Goal: Task Accomplishment & Management: Use online tool/utility

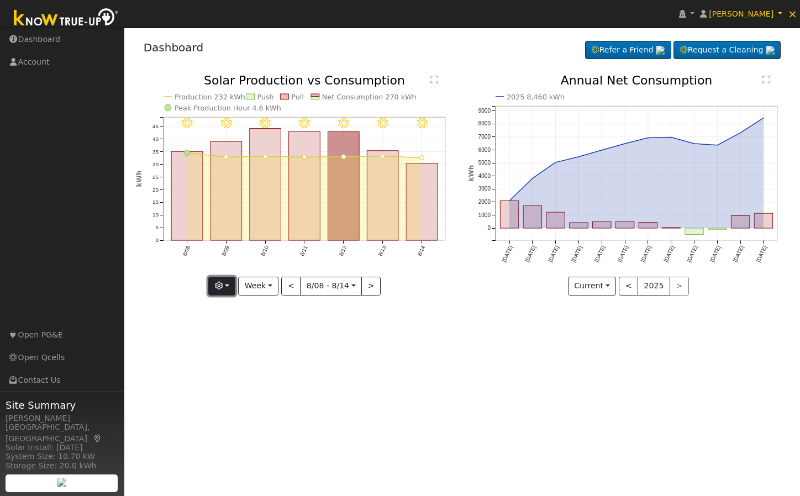
click at [218, 279] on button "button" at bounding box center [221, 286] width 27 height 19
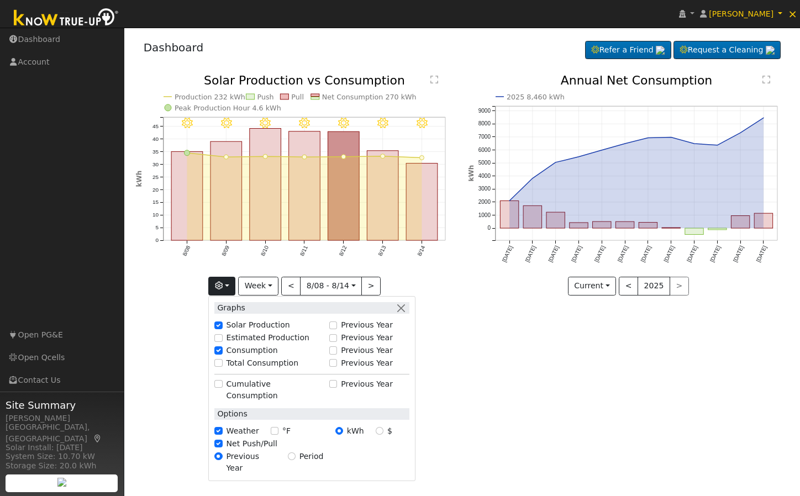
click at [239, 359] on label "Total Consumption" at bounding box center [263, 364] width 72 height 12
click at [222, 359] on input "Total Consumption" at bounding box center [218, 363] width 8 height 8
checkbox input "true"
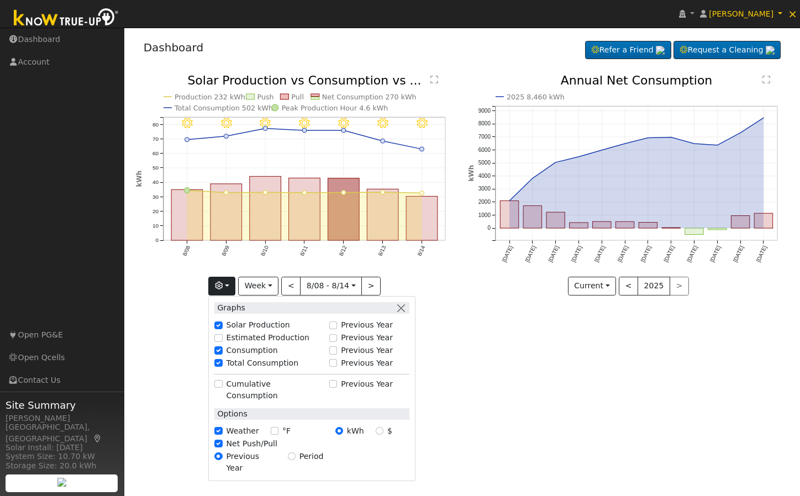
click at [243, 339] on label "Estimated Production" at bounding box center [268, 338] width 83 height 12
click at [222, 339] on input "Estimated Production" at bounding box center [218, 338] width 8 height 8
checkbox input "true"
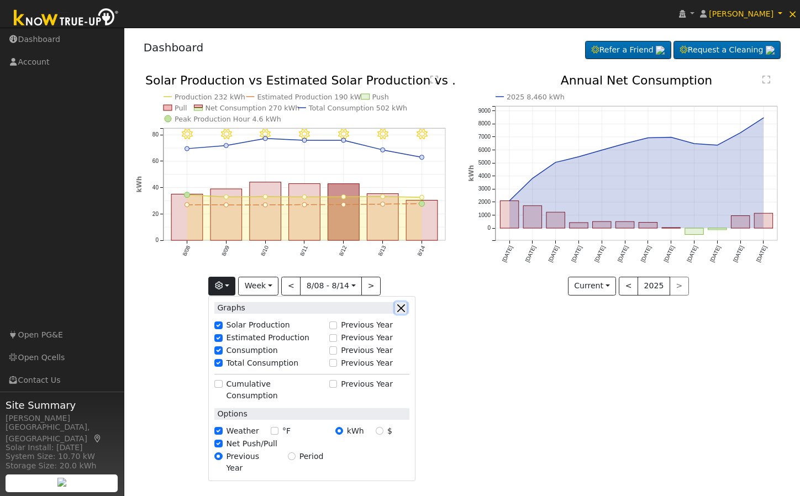
click at [405, 306] on button "button" at bounding box center [401, 308] width 12 height 12
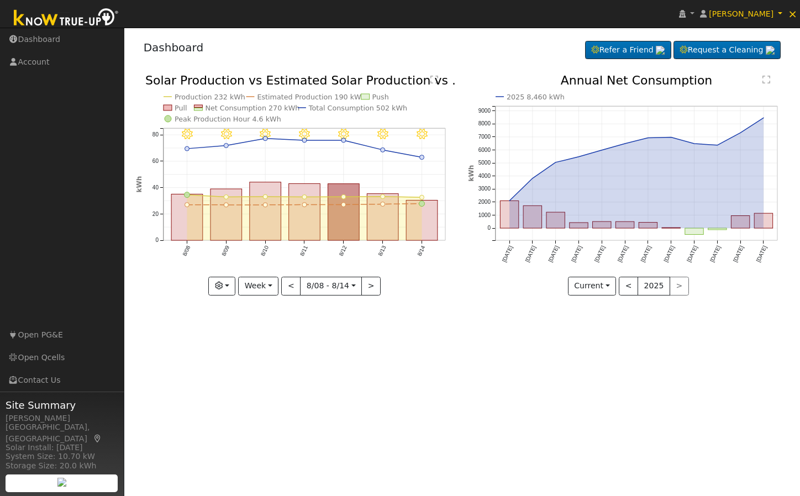
click at [355, 412] on div "User Profile First name Last name Email Email Notifications No Emails No Emails…" at bounding box center [462, 262] width 676 height 469
click at [258, 279] on button "Week" at bounding box center [258, 286] width 40 height 19
click at [282, 359] on link "Year" at bounding box center [277, 355] width 77 height 15
type input "[DATE]"
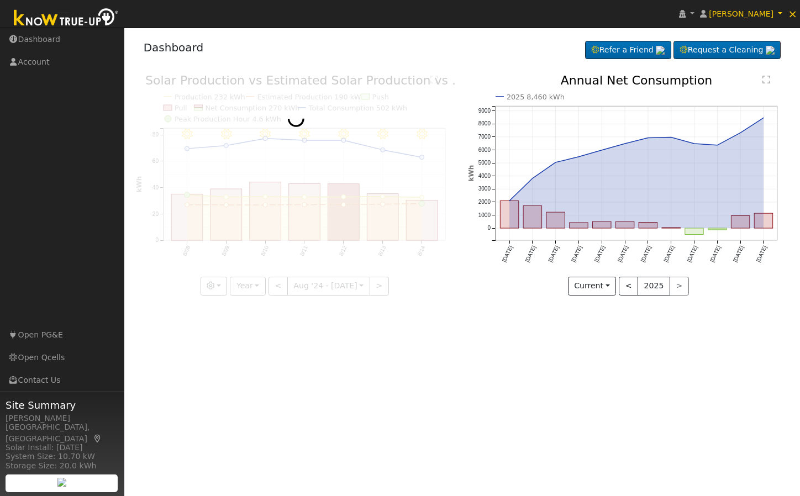
click at [370, 349] on div "User Profile First name Last name Email Email Notifications No Emails No Emails…" at bounding box center [462, 262] width 676 height 469
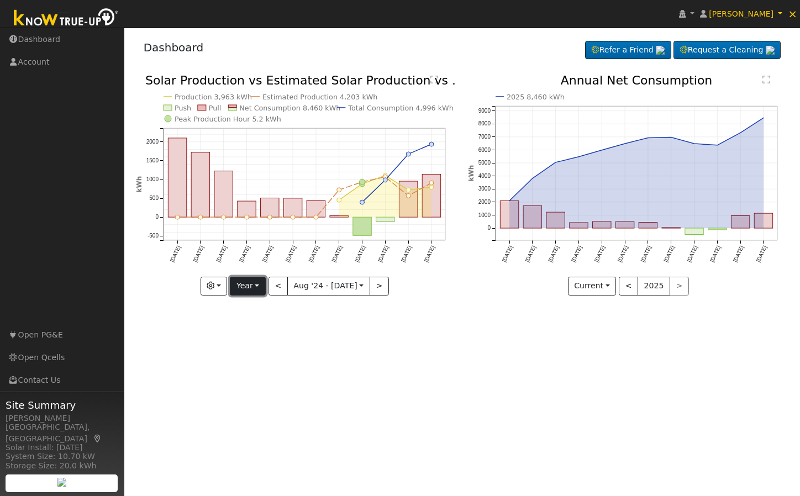
click at [237, 285] on button "Year" at bounding box center [247, 286] width 35 height 19
click at [228, 285] on button "button" at bounding box center [214, 286] width 27 height 19
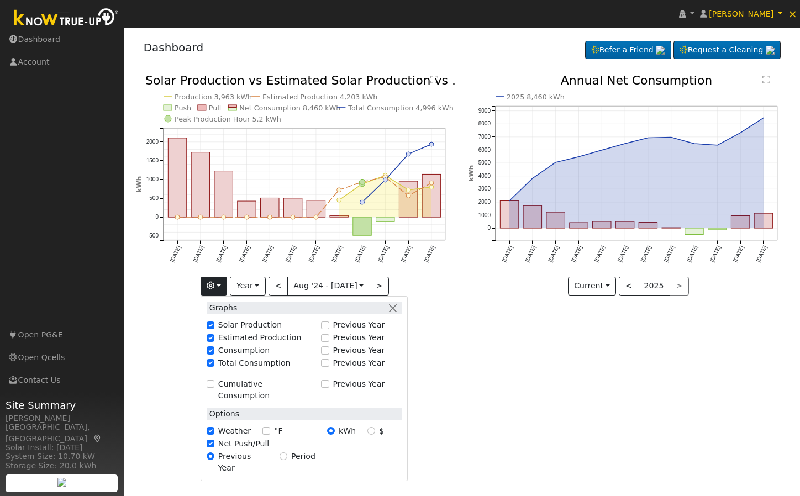
click at [509, 366] on div "User Profile First name Last name Email Email Notifications No Emails No Emails…" at bounding box center [462, 262] width 676 height 469
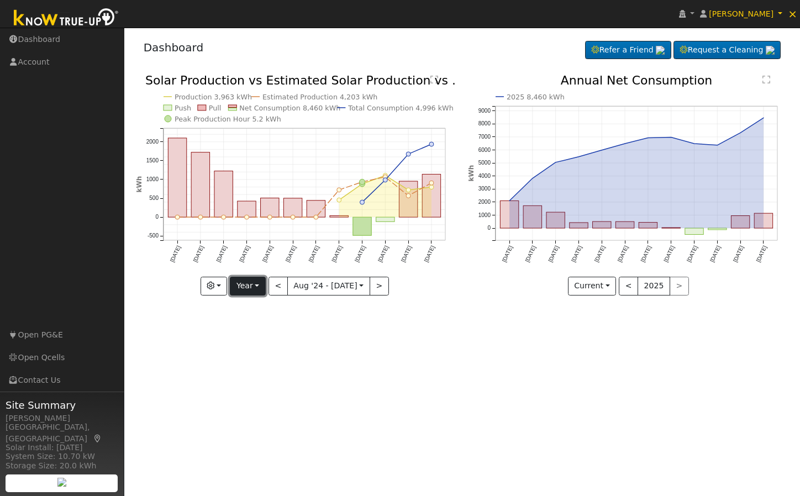
click at [258, 284] on button "Year" at bounding box center [247, 286] width 35 height 19
click at [281, 371] on link "Custom" at bounding box center [269, 370] width 77 height 15
click at [263, 290] on button "<" at bounding box center [266, 286] width 19 height 19
type input "[DATE]"
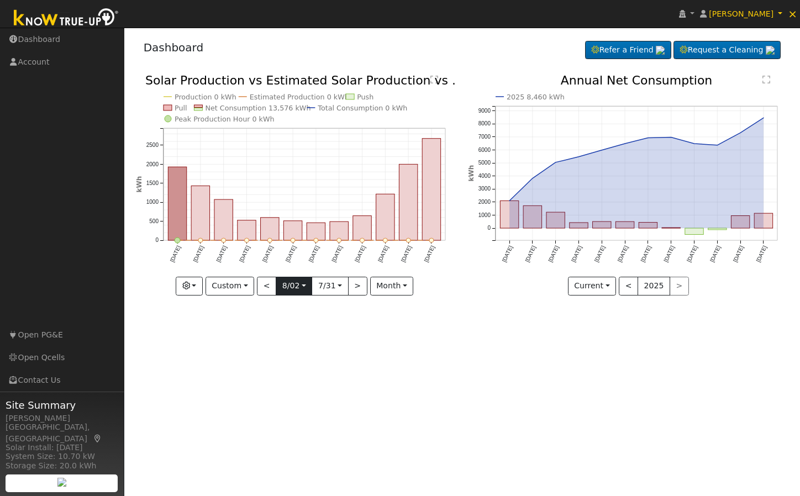
click at [300, 286] on input "[DATE]" at bounding box center [293, 287] width 35 height 18
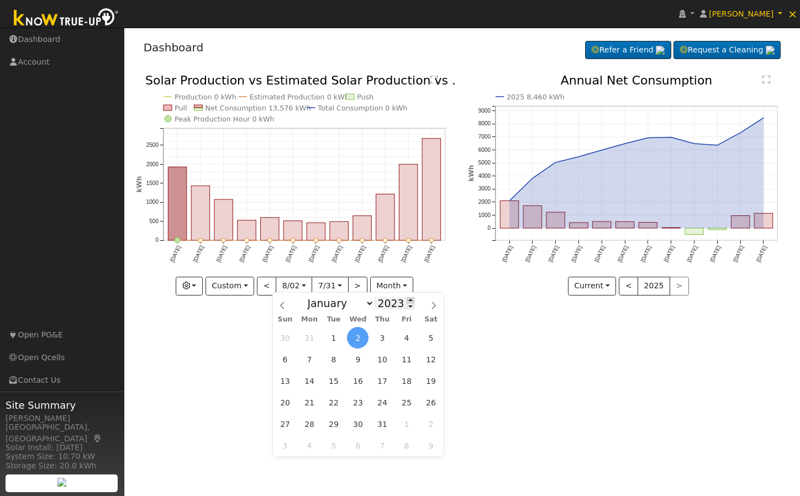
click at [407, 302] on span at bounding box center [411, 300] width 8 height 6
click at [407, 310] on span at bounding box center [411, 306] width 8 height 6
type input "2024"
click at [432, 305] on icon at bounding box center [434, 306] width 8 height 8
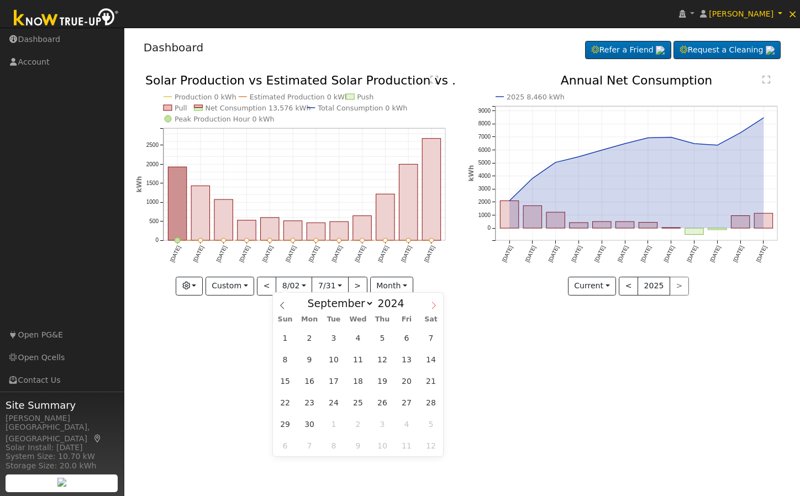
click at [432, 305] on icon at bounding box center [434, 306] width 8 height 8
select select "11"
click at [432, 305] on icon at bounding box center [434, 306] width 8 height 8
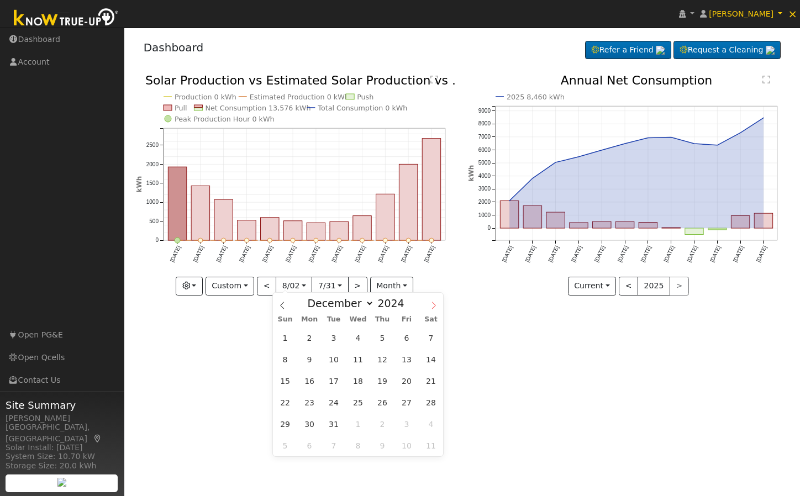
type input "2025"
click at [432, 305] on icon at bounding box center [434, 306] width 8 height 8
select select "2"
click at [354, 381] on span "12" at bounding box center [358, 381] width 22 height 22
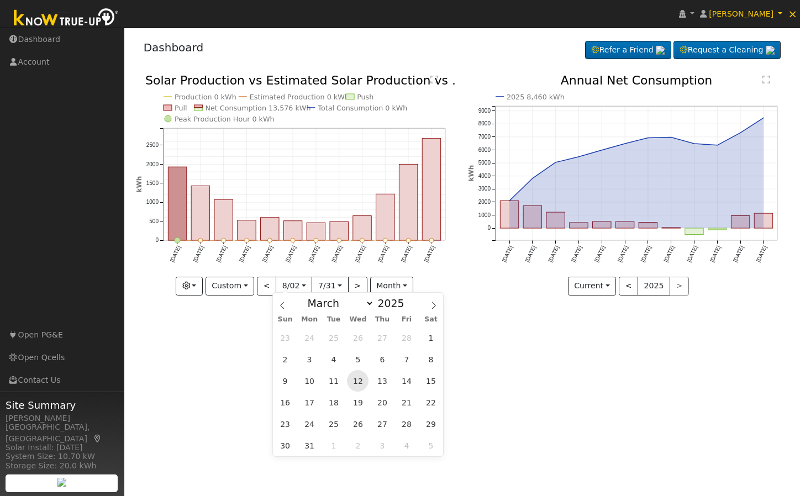
type input "[DATE]"
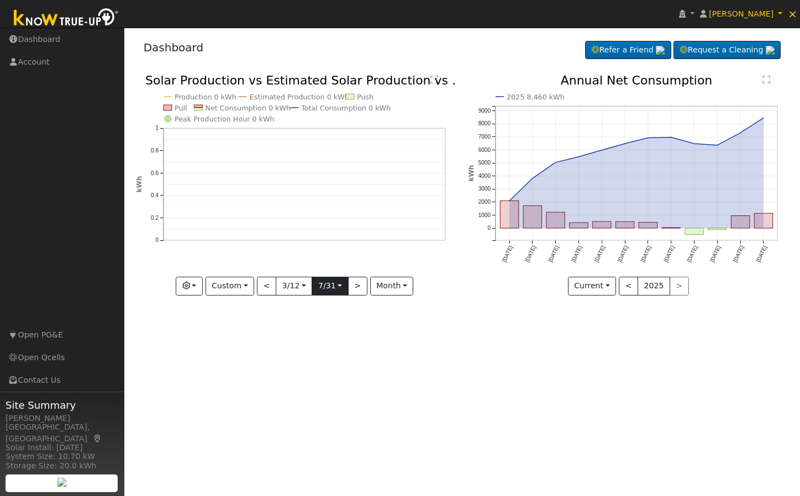
click at [334, 290] on body "[PERSON_NAME] [PERSON_NAME] Profile Reset User Help Center Terms Of Service See…" at bounding box center [400, 262] width 800 height 469
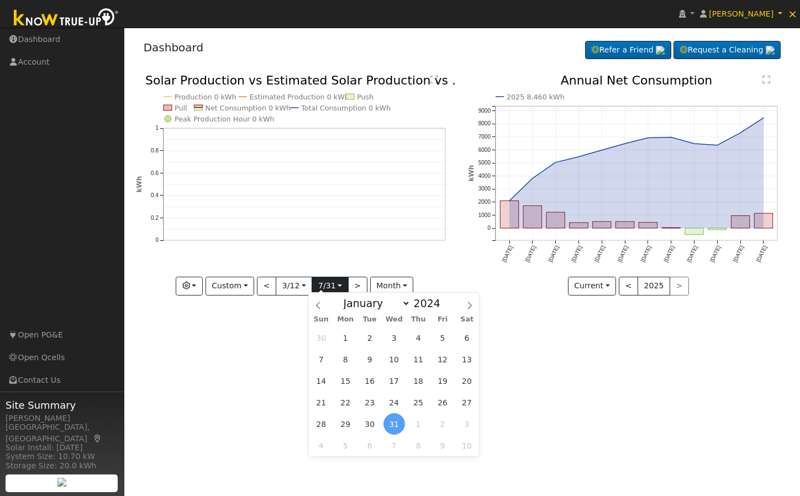
scroll to position [0, 0]
click at [441, 298] on div "January February March April May June July August September October November [D…" at bounding box center [395, 302] width 128 height 19
click at [443, 299] on span at bounding box center [447, 300] width 8 height 6
type input "2025"
click at [469, 305] on icon at bounding box center [470, 306] width 8 height 8
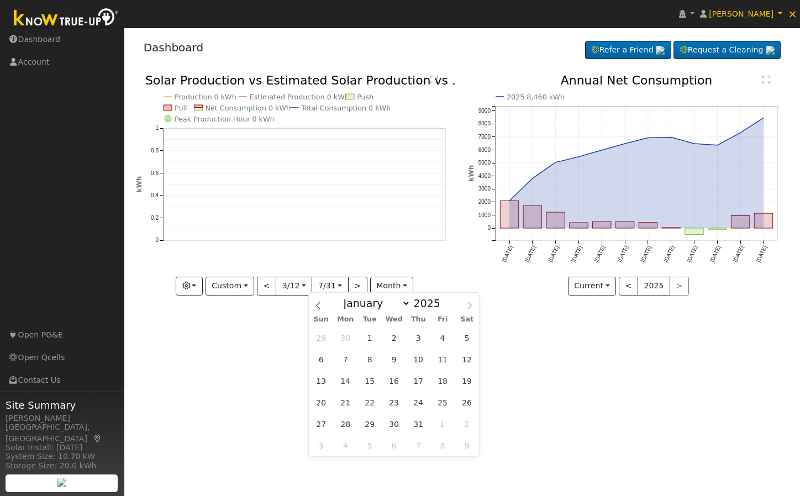
select select "7"
click at [478, 380] on span "16" at bounding box center [468, 381] width 22 height 22
type input "[DATE]"
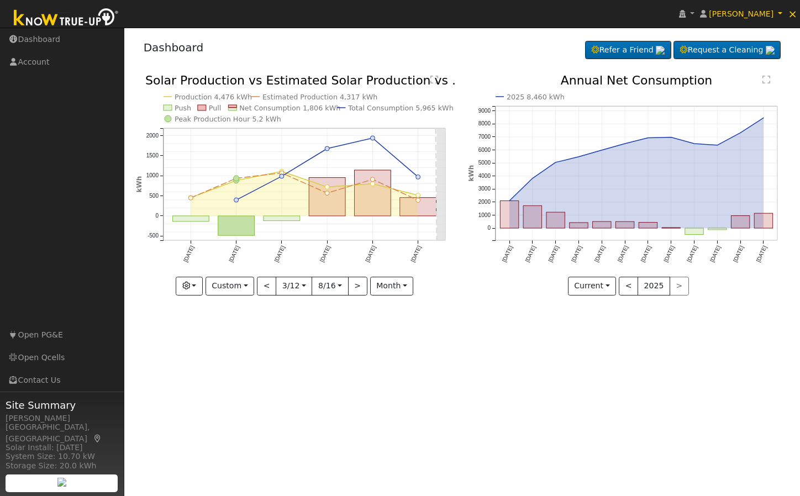
click at [454, 336] on div "User Profile First name Last name Email Email Notifications No Emails No Emails…" at bounding box center [462, 262] width 676 height 469
click at [469, 400] on div "User Profile First name Last name Email Email Notifications No Emails No Emails…" at bounding box center [462, 262] width 676 height 469
click at [500, 348] on div "User Profile First name Last name Email Email Notifications No Emails No Emails…" at bounding box center [462, 262] width 676 height 469
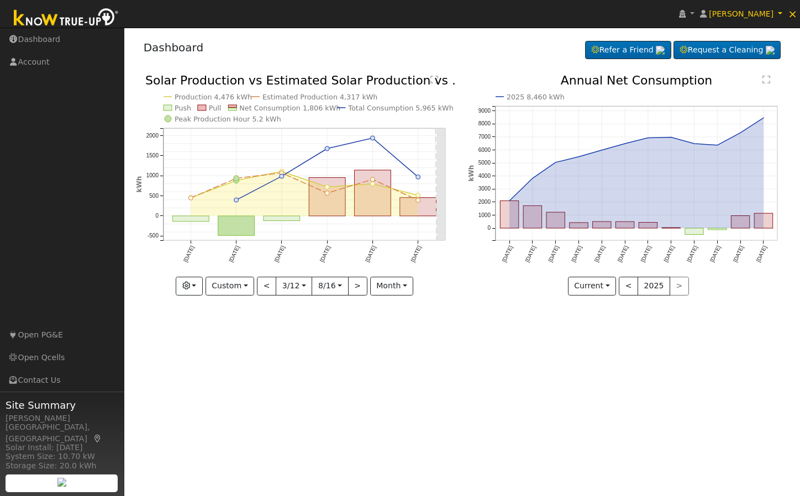
click at [507, 348] on div "User Profile First name Last name Email Email Notifications No Emails No Emails…" at bounding box center [462, 262] width 676 height 469
click at [567, 316] on div "User Profile First name Last name Email Email Notifications No Emails No Emails…" at bounding box center [462, 262] width 676 height 469
click at [507, 347] on div "User Profile First name Last name Email Email Notifications No Emails No Emails…" at bounding box center [462, 262] width 676 height 469
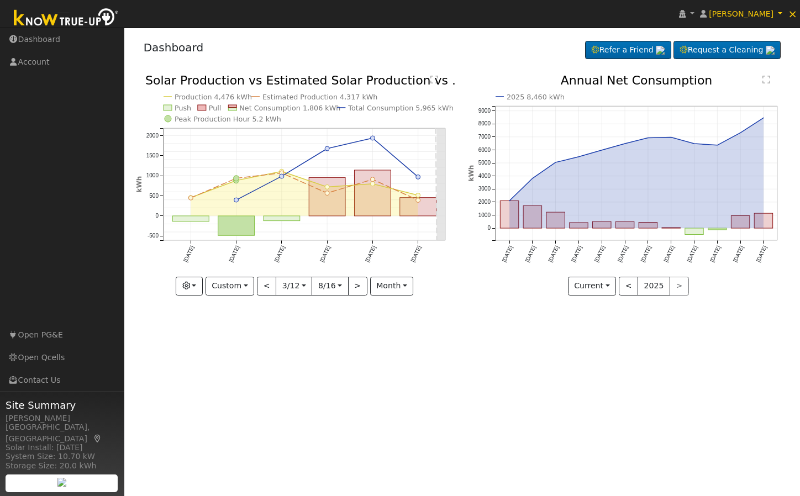
click at [507, 347] on div "User Profile First name Last name Email Email Notifications No Emails No Emails…" at bounding box center [462, 262] width 676 height 469
click at [457, 383] on div "User Profile First name Last name Email Email Notifications No Emails No Emails…" at bounding box center [462, 262] width 676 height 469
click at [797, 13] on span "×" at bounding box center [792, 13] width 9 height 13
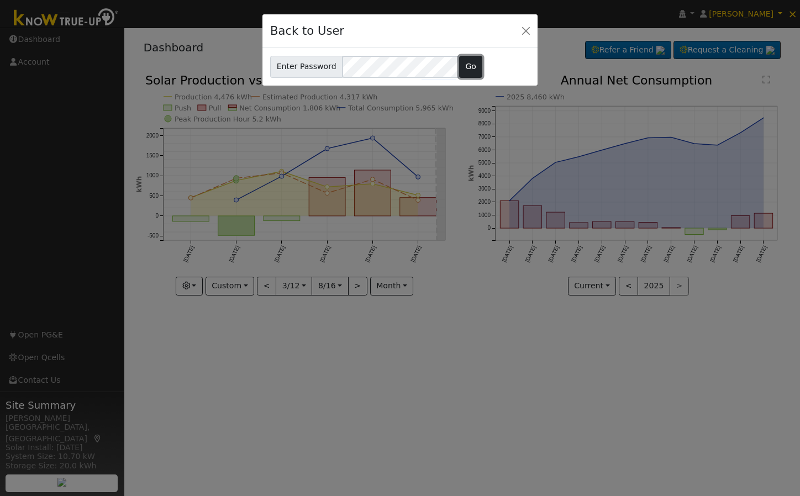
click at [462, 71] on button "Go" at bounding box center [471, 67] width 24 height 22
